Goal: Information Seeking & Learning: Learn about a topic

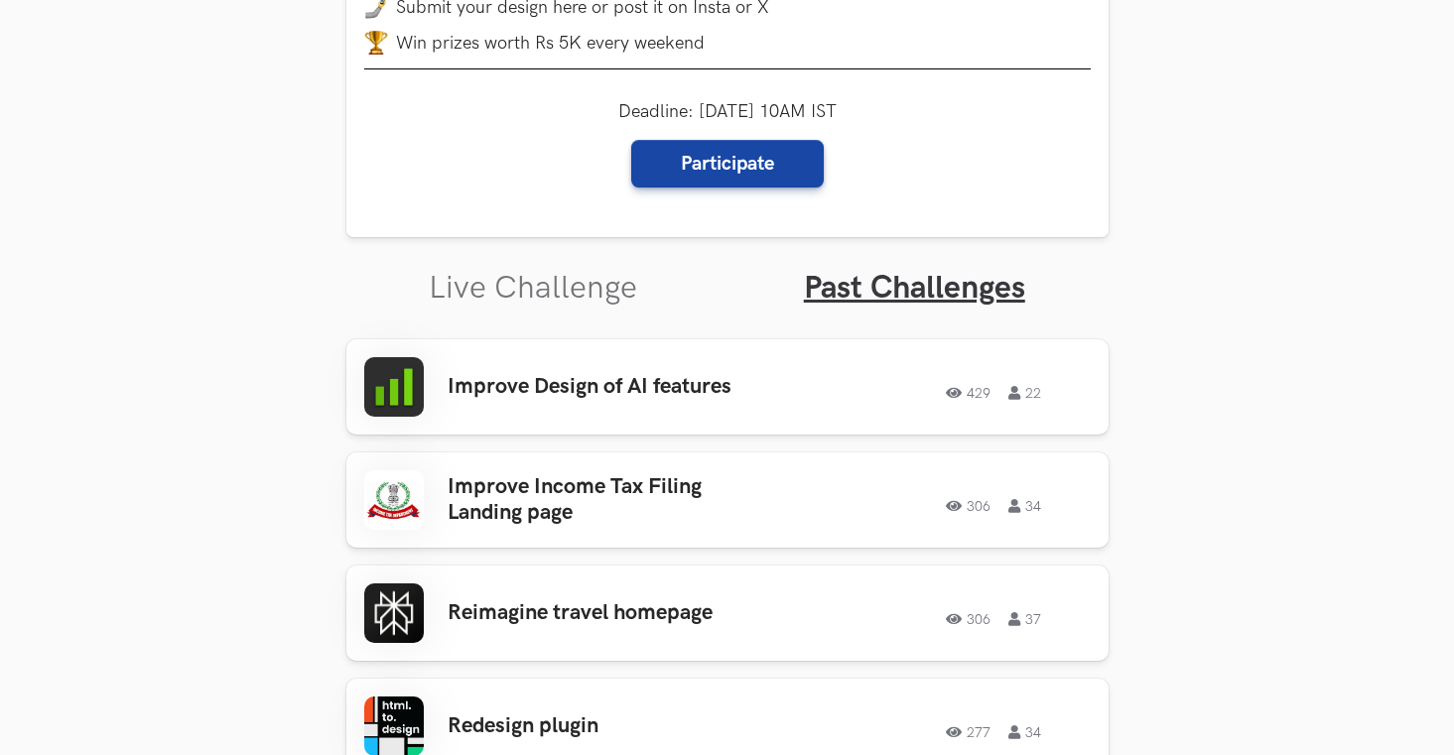
scroll to position [457, 0]
click at [417, 373] on div at bounding box center [394, 387] width 60 height 60
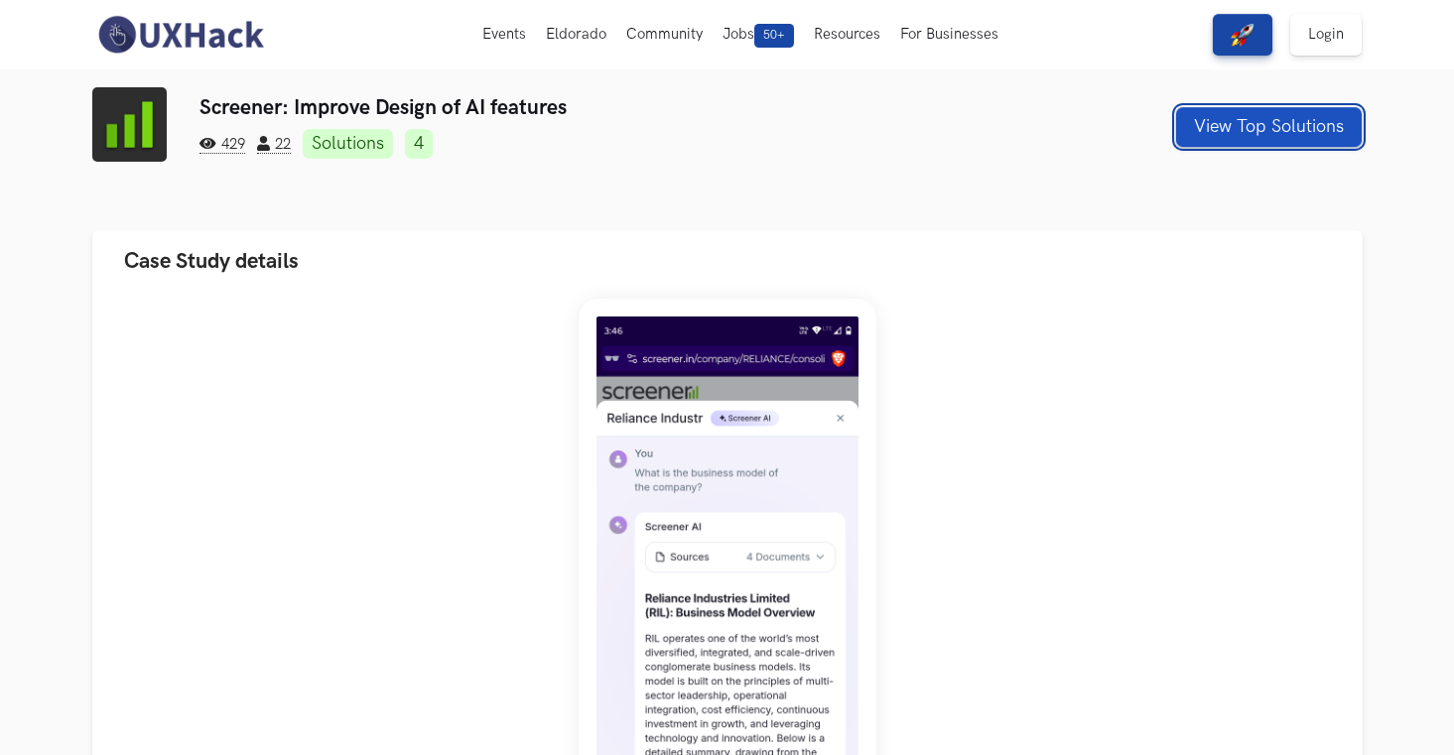
click at [1222, 131] on button "View Top Solutions" at bounding box center [1269, 127] width 186 height 40
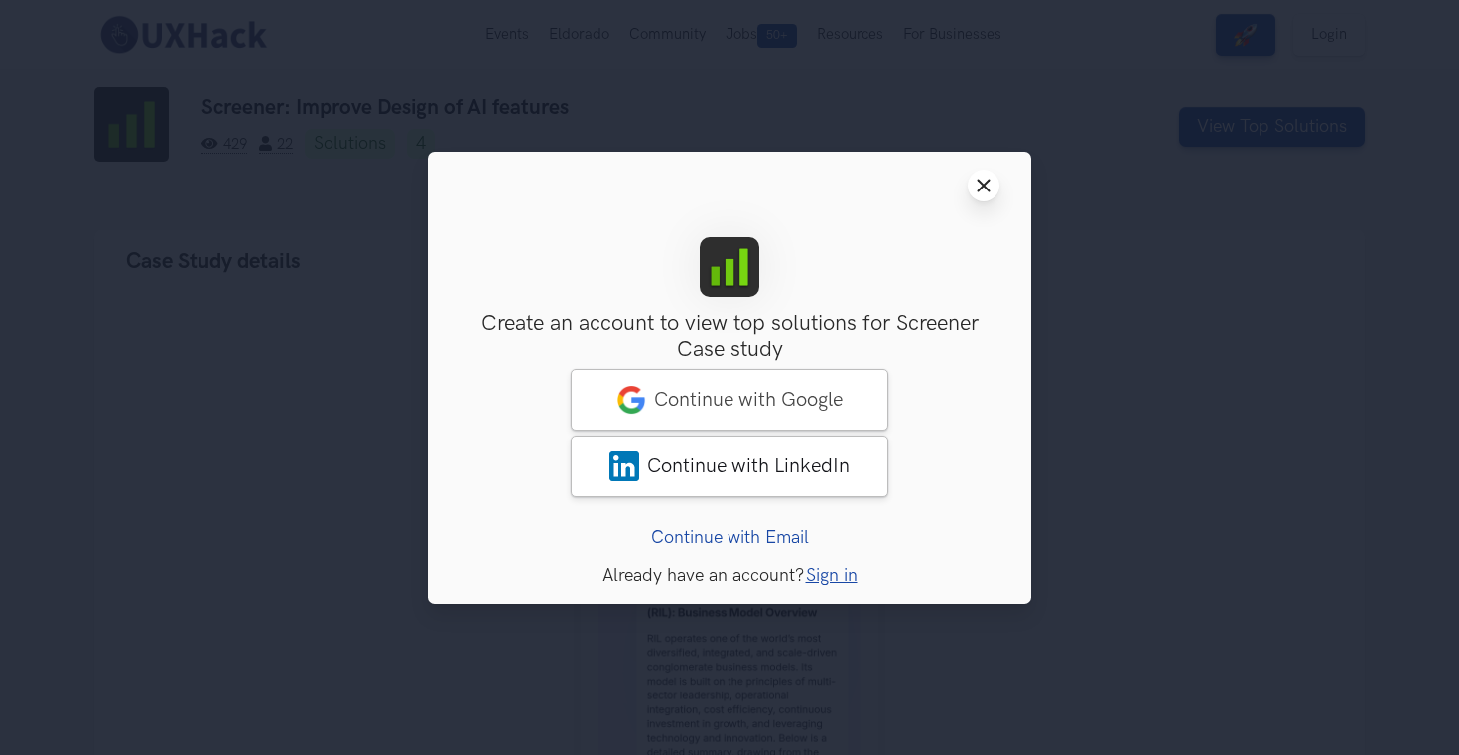
click at [985, 190] on icon "Close modal window" at bounding box center [984, 186] width 16 height 16
